Goal: Task Accomplishment & Management: Complete application form

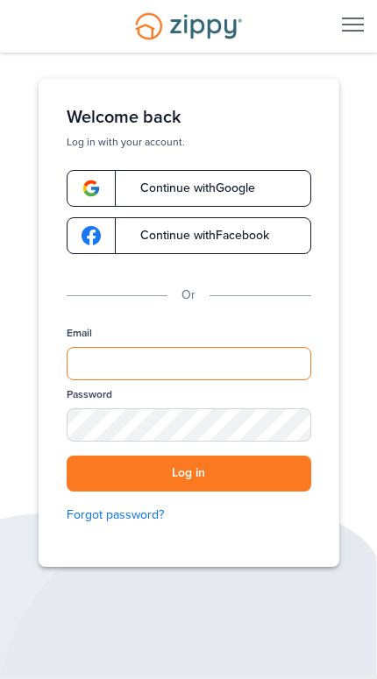
click at [296, 372] on input "Email" at bounding box center [189, 363] width 245 height 33
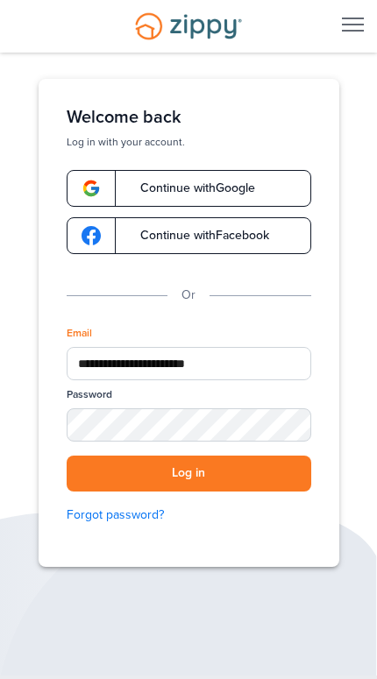
type input "**********"
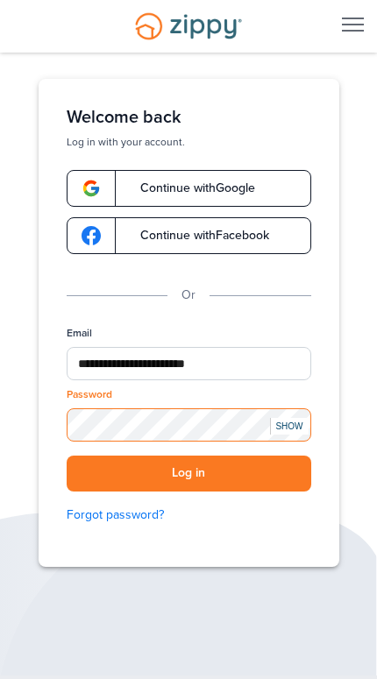
click at [188, 473] on button "Log in" at bounding box center [189, 474] width 245 height 36
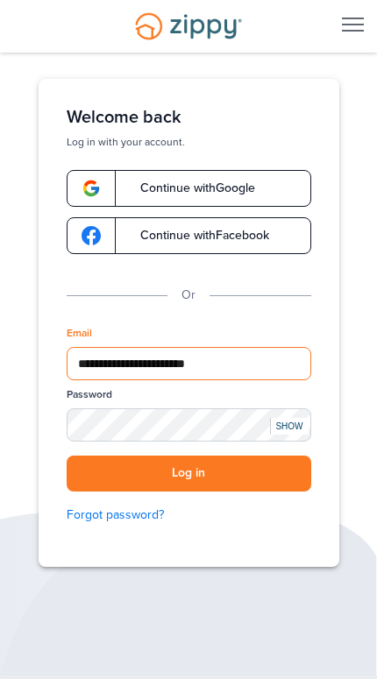
click at [188, 473] on button "Log in" at bounding box center [189, 474] width 245 height 36
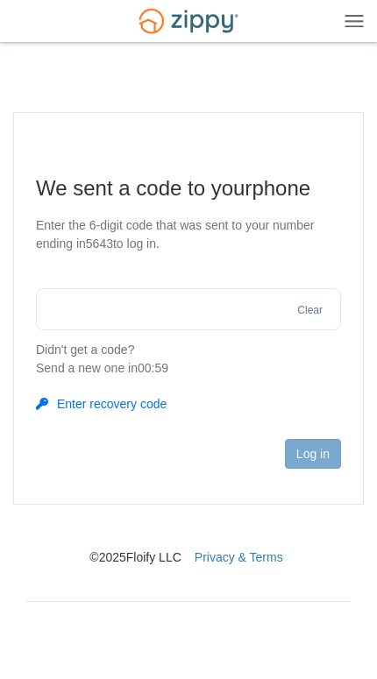
click at [249, 316] on input "text" at bounding box center [188, 309] width 305 height 42
click at [240, 310] on input "text" at bounding box center [188, 309] width 305 height 42
click at [274, 328] on input "text" at bounding box center [188, 309] width 305 height 42
type input "******"
click at [324, 452] on button "Log in" at bounding box center [313, 454] width 56 height 30
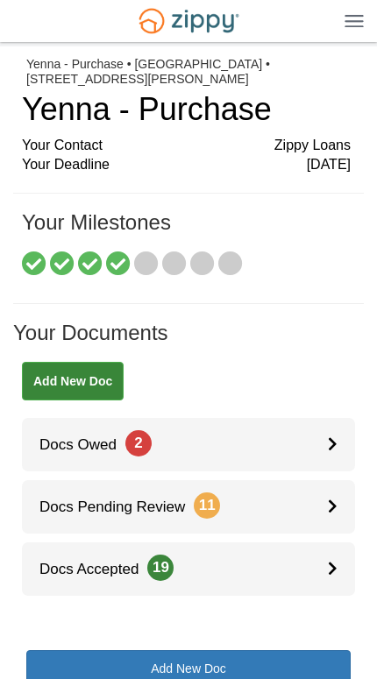
click at [327, 437] on link "Docs Owed 2" at bounding box center [188, 444] width 333 height 53
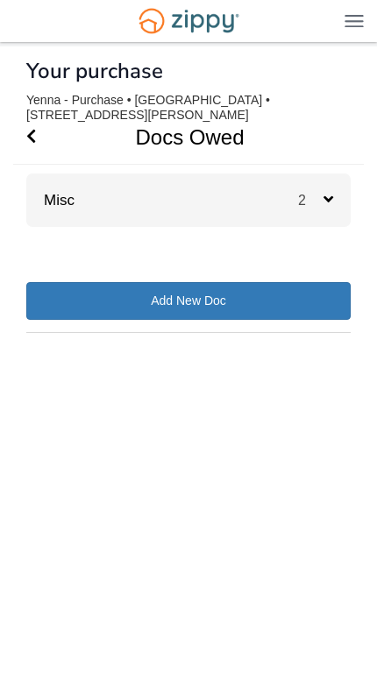
click at [216, 216] on div "Misc 2" at bounding box center [188, 200] width 324 height 53
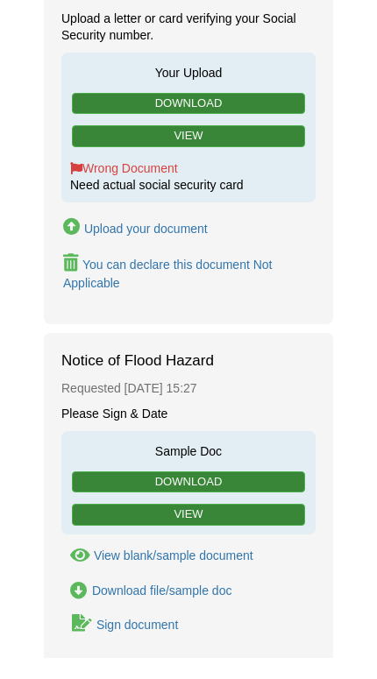
scroll to position [349, 0]
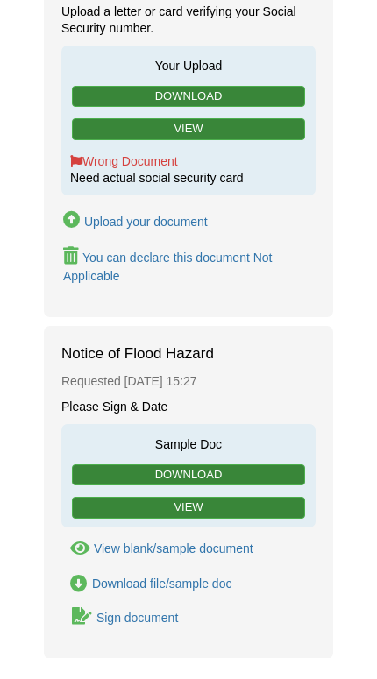
click at [283, 518] on link "View" at bounding box center [188, 529] width 233 height 22
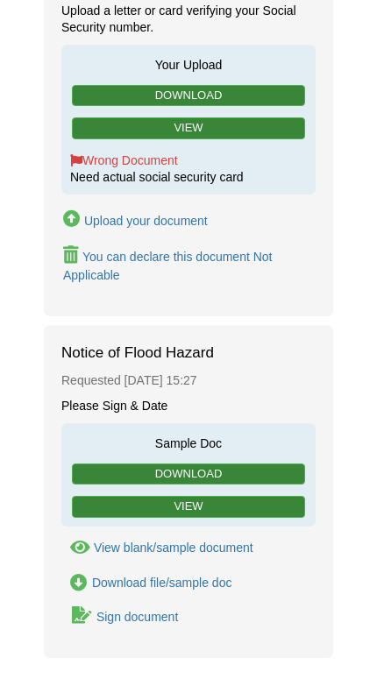
click at [167, 610] on div "Sign document" at bounding box center [137, 617] width 82 height 14
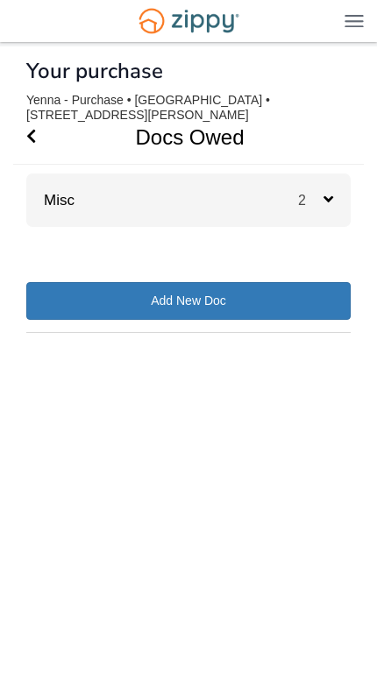
click at [202, 177] on div "Misc 2" at bounding box center [188, 200] width 324 height 53
